Goal: Task Accomplishment & Management: Manage account settings

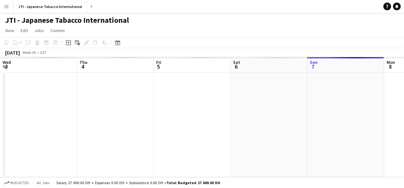
scroll to position [0, 141]
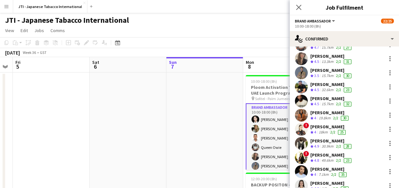
scroll to position [69, 0]
click at [318, 129] on div "[PERSON_NAME]" at bounding box center [329, 127] width 37 height 6
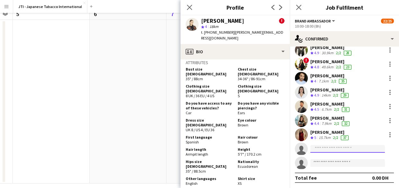
scroll to position [58, 0]
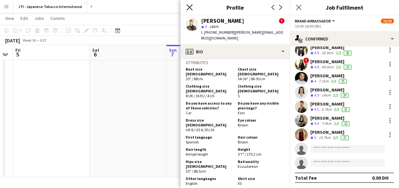
click at [189, 6] on icon "Close pop-in" at bounding box center [190, 7] width 6 height 6
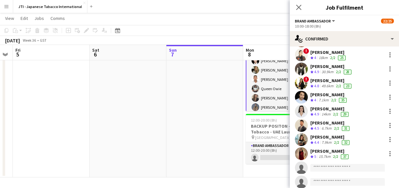
scroll to position [163, 0]
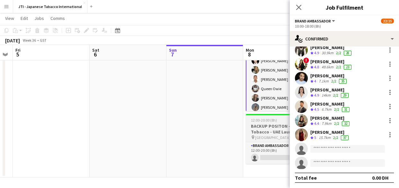
click at [269, 130] on h3 "BACKUP POSITON - Heated Tobacco - UAE Launch Program" at bounding box center [282, 129] width 72 height 12
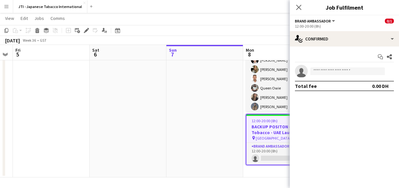
scroll to position [0, 0]
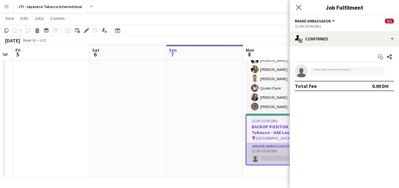
click at [273, 150] on app-card-role "Brand Ambassador 32A 0/1 12:00-20:00 (8h) single-neutral-actions" at bounding box center [282, 154] width 71 height 22
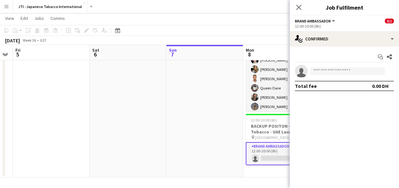
click at [268, 57] on app-board-header-date "Mon 8 22/26 2 Jobs" at bounding box center [281, 52] width 77 height 15
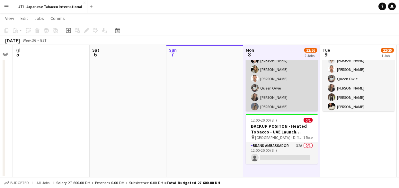
click at [268, 76] on app-card-role "Brand Ambassador 17/19 10:00-18:00 (8h) [PERSON_NAME] [PERSON_NAME] [PERSON_NAM…" at bounding box center [282, 140] width 72 height 190
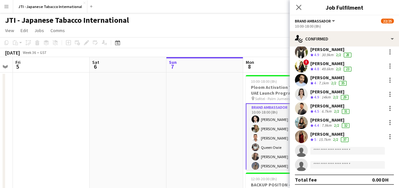
scroll to position [161, 0]
click at [209, 137] on app-date-cell at bounding box center [205, 155] width 77 height 164
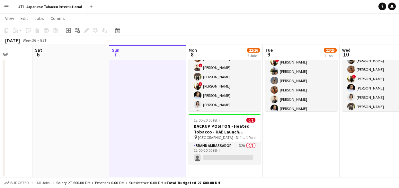
scroll to position [88, 0]
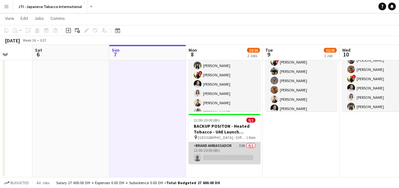
click at [215, 149] on app-card-role "Brand Ambassador 32A 0/1 12:00-20:00 (8h) single-neutral-actions" at bounding box center [225, 153] width 72 height 22
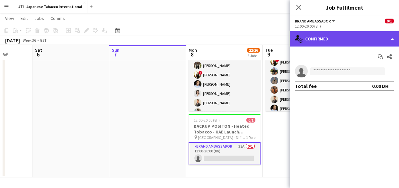
click at [355, 43] on div "single-neutral-actions-check-2 Confirmed" at bounding box center [344, 38] width 109 height 15
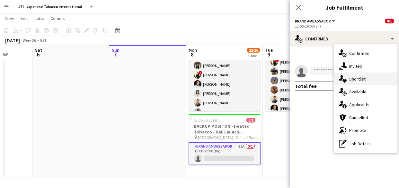
click at [357, 79] on span "Shortlist" at bounding box center [358, 79] width 16 height 6
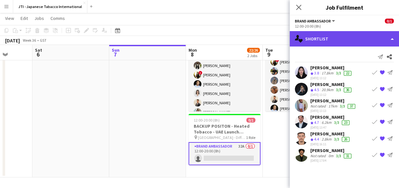
click at [355, 37] on div "single-neutral-actions-heart Shortlist" at bounding box center [344, 38] width 109 height 15
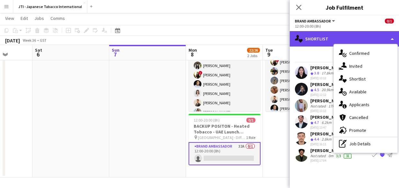
click at [332, 37] on div "single-neutral-actions-heart Shortlist" at bounding box center [344, 38] width 109 height 15
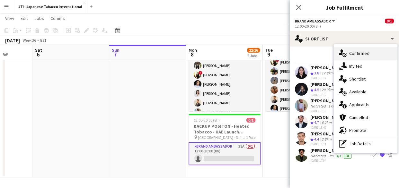
click at [351, 53] on span "Confirmed" at bounding box center [360, 53] width 20 height 6
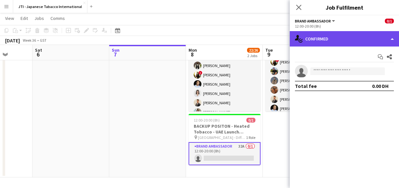
click at [335, 41] on div "single-neutral-actions-check-2 Confirmed" at bounding box center [344, 38] width 109 height 15
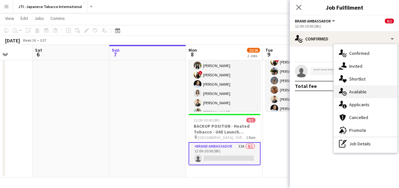
click at [351, 93] on span "Available" at bounding box center [358, 92] width 17 height 6
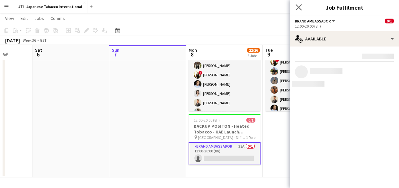
click at [300, 4] on app-icon "Close pop-in" at bounding box center [299, 7] width 9 height 9
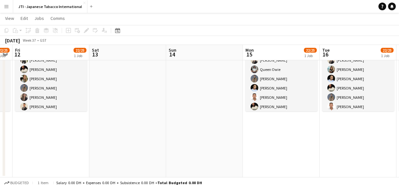
scroll to position [0, 223]
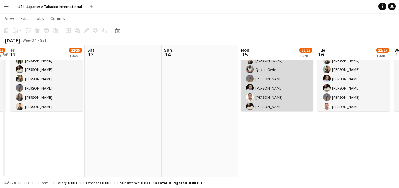
click at [273, 81] on app-card-role "Brand Ambassador 17/19 10:00-18:00 (8h) [PERSON_NAME] Queen [PERSON_NAME] Maalf…" at bounding box center [277, 140] width 72 height 190
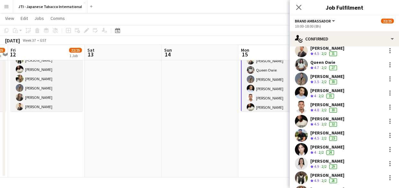
scroll to position [0, 0]
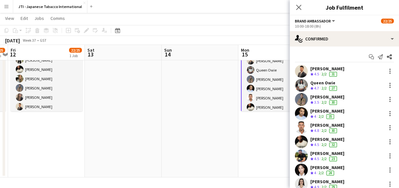
click at [219, 135] on app-date-cell at bounding box center [200, 96] width 77 height 164
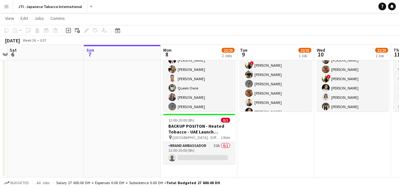
scroll to position [0, 146]
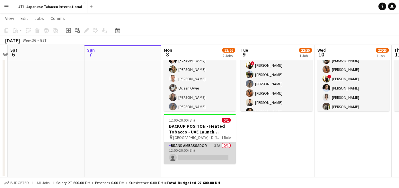
click at [190, 152] on app-card-role "Brand Ambassador 32A 0/1 12:00-20:00 (8h) single-neutral-actions" at bounding box center [200, 153] width 72 height 22
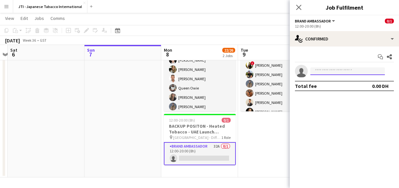
click at [331, 70] on input at bounding box center [348, 72] width 75 height 8
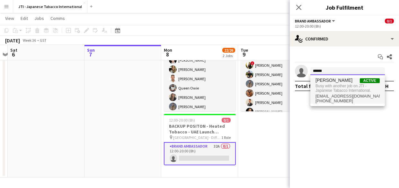
type input "******"
click at [331, 88] on span "Busy with another job on JTI - Japanese Tabacco International." at bounding box center [348, 88] width 64 height 11
type input "****"
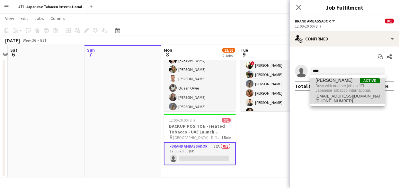
click at [329, 80] on span "[PERSON_NAME]" at bounding box center [334, 80] width 37 height 5
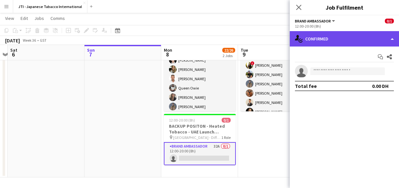
click at [345, 37] on div "single-neutral-actions-check-2 Confirmed" at bounding box center [344, 38] width 109 height 15
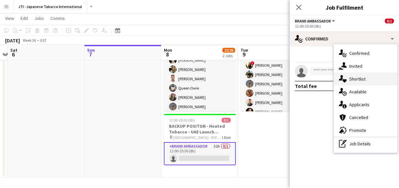
click at [352, 80] on span "Shortlist" at bounding box center [358, 79] width 16 height 6
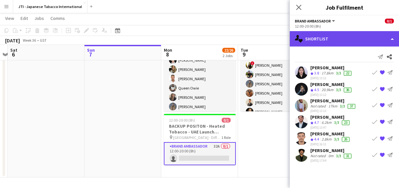
click at [345, 37] on div "single-neutral-actions-heart Shortlist" at bounding box center [344, 38] width 109 height 15
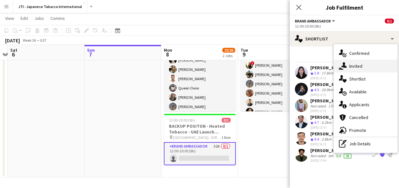
click at [356, 63] on div "single-neutral-actions-share-1 Invited" at bounding box center [366, 66] width 64 height 13
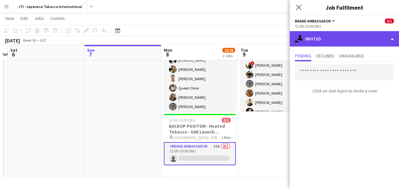
click at [337, 38] on div "single-neutral-actions-share-1 Invited" at bounding box center [344, 38] width 109 height 15
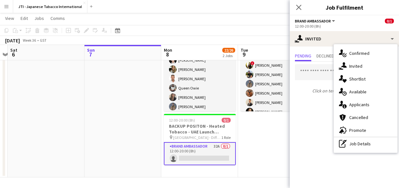
click at [266, 137] on app-date-cell "10:00-18:00 (8h) 22/25 Ploom Activation Training - UAE Launch Program pin Sofit…" at bounding box center [276, 96] width 77 height 164
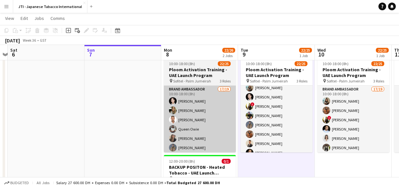
scroll to position [17, 0]
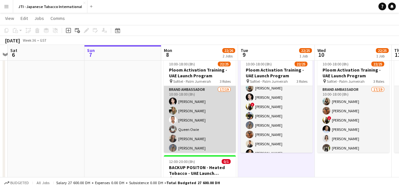
click at [193, 110] on app-card-role "Brand Ambassador 17/19 10:00-18:00 (8h) [PERSON_NAME] [PERSON_NAME] [PERSON_NAM…" at bounding box center [200, 181] width 72 height 190
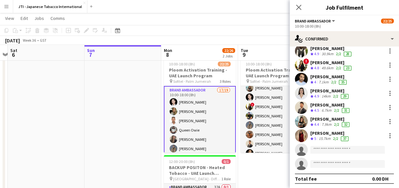
scroll to position [163, 0]
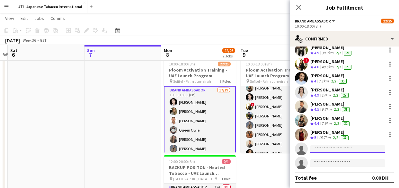
click at [339, 149] on input at bounding box center [348, 149] width 75 height 8
type input "******"
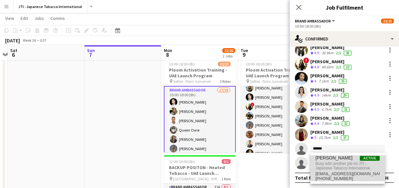
click at [343, 165] on span "Busy with another job on JTI - Japanese Tabacco International." at bounding box center [348, 166] width 64 height 11
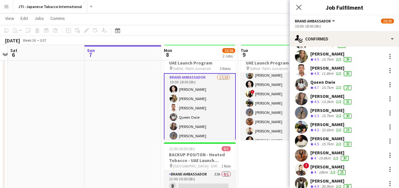
scroll to position [0, 0]
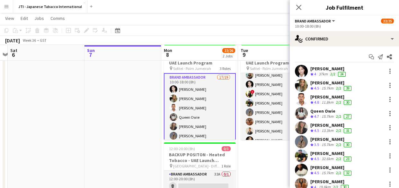
click at [257, 18] on app-page-menu "View Day view expanded Day view collapsed Month view Date picker Jump to [DATE]…" at bounding box center [199, 19] width 399 height 12
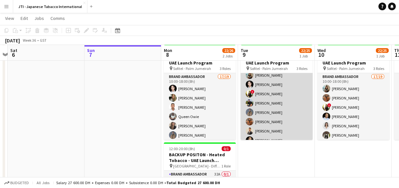
click at [262, 109] on app-card-role "Brand Ambassador 17/19 10:00-18:00 (8h) [PERSON_NAME] [PERSON_NAME] Queen [PERS…" at bounding box center [277, 99] width 72 height 190
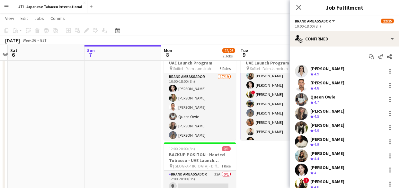
scroll to position [70, 0]
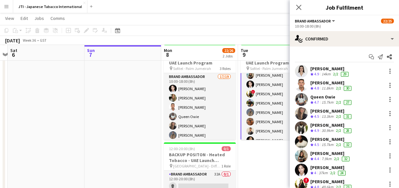
click at [113, 138] on app-date-cell at bounding box center [123, 124] width 77 height 164
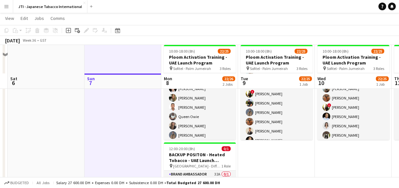
scroll to position [58, 0]
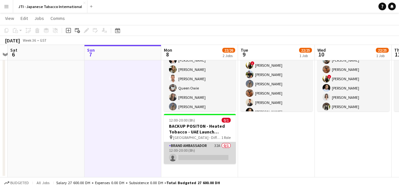
click at [204, 154] on app-card-role "Brand Ambassador 32A 0/1 12:00-20:00 (8h) single-neutral-actions" at bounding box center [200, 153] width 72 height 22
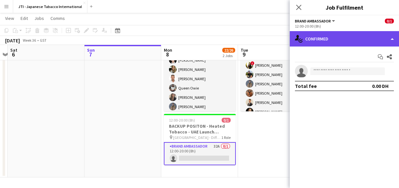
click at [394, 38] on div "single-neutral-actions-check-2 Confirmed" at bounding box center [344, 38] width 109 height 15
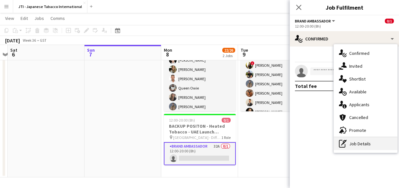
click at [364, 143] on div "pen-write Job Details" at bounding box center [366, 144] width 64 height 13
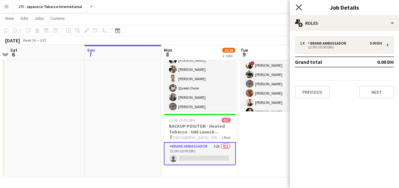
click at [301, 9] on icon at bounding box center [299, 7] width 6 height 6
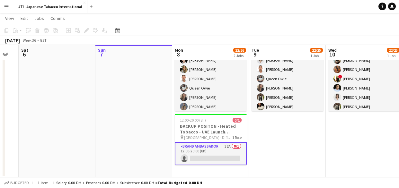
scroll to position [0, 241]
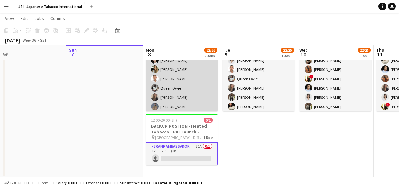
click at [187, 76] on app-card-role "Brand Ambassador 17/19 10:00-18:00 (8h) [PERSON_NAME] [PERSON_NAME] [PERSON_NAM…" at bounding box center [182, 140] width 72 height 190
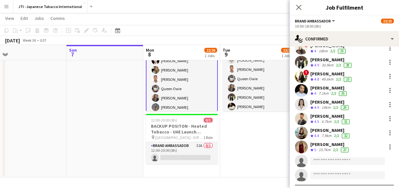
scroll to position [163, 0]
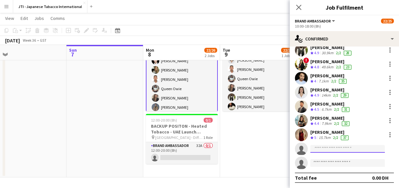
click at [353, 149] on input at bounding box center [348, 149] width 75 height 8
type input "******"
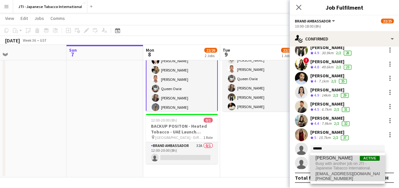
click at [371, 160] on span "Active" at bounding box center [370, 158] width 20 height 5
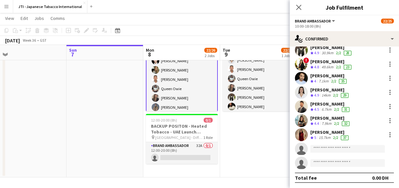
click at [330, 20] on span "Brand Ambassador" at bounding box center [313, 21] width 36 height 5
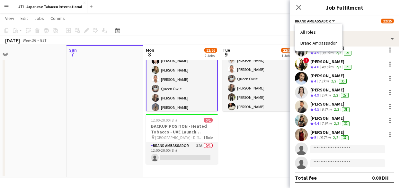
click at [309, 33] on li "All roles" at bounding box center [319, 32] width 37 height 6
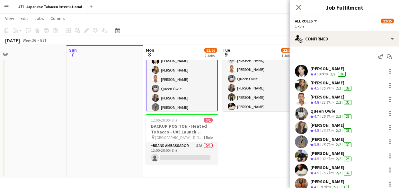
click at [311, 23] on span "All roles" at bounding box center [304, 21] width 18 height 5
click at [352, 28] on div "1 Role" at bounding box center [344, 26] width 99 height 5
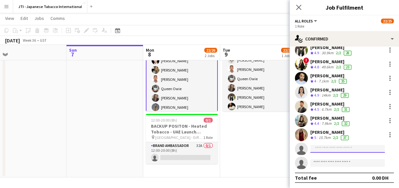
click at [354, 149] on input at bounding box center [348, 149] width 75 height 8
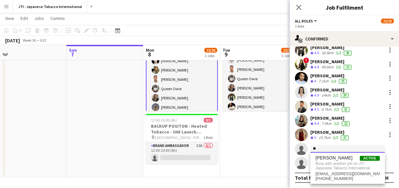
type input "*"
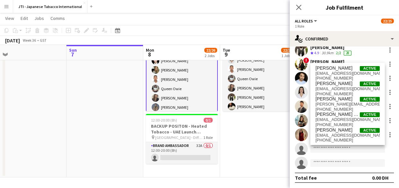
click at [260, 150] on app-date-cell "10:00-18:00 (8h) 22/25 Ploom Activation Training - UAE Launch Program pin Sofit…" at bounding box center [258, 96] width 77 height 164
